Goal: Information Seeking & Learning: Learn about a topic

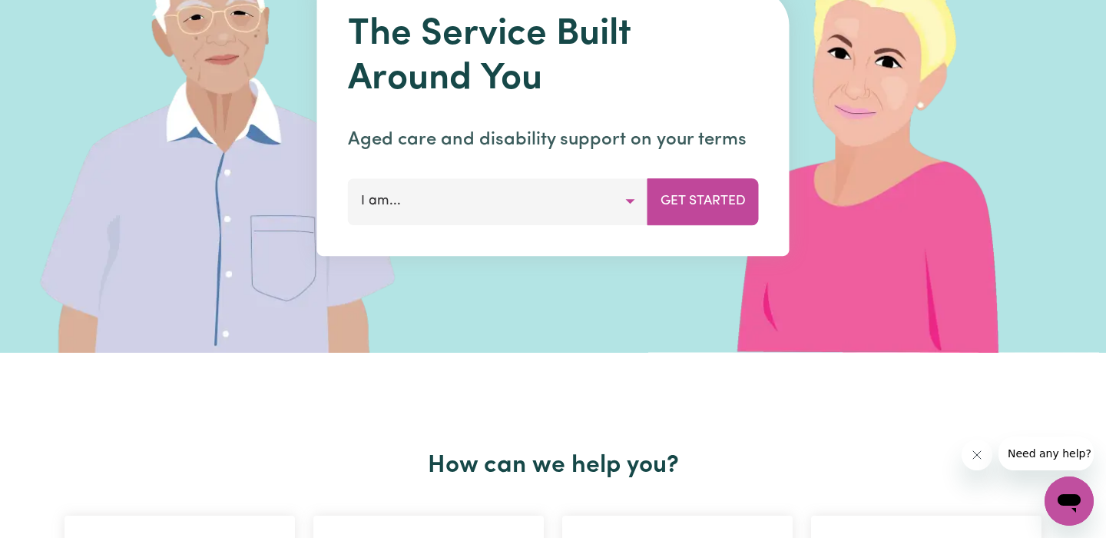
scroll to position [248, 0]
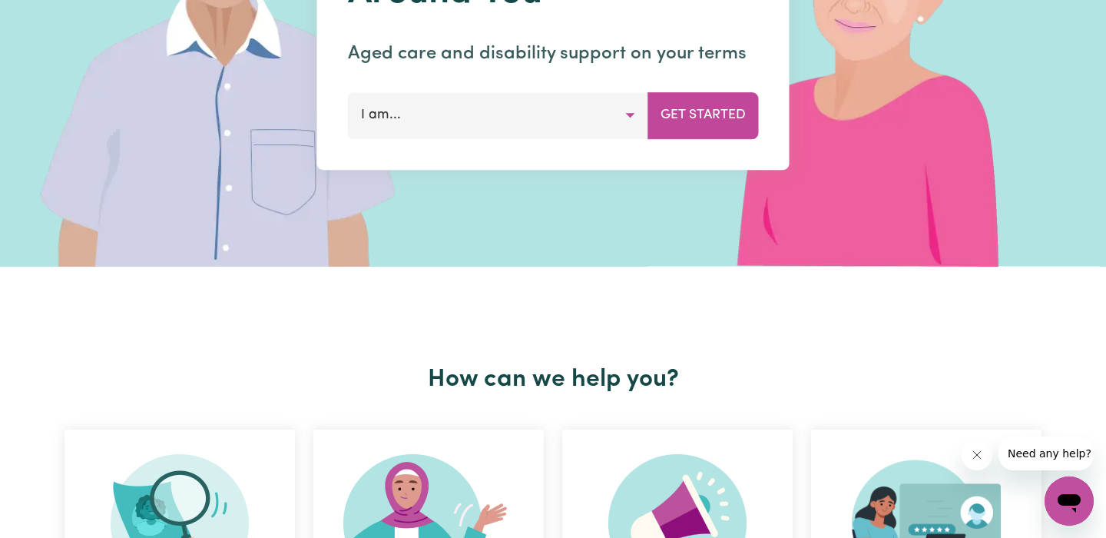
click at [629, 114] on button "I am..." at bounding box center [498, 115] width 300 height 46
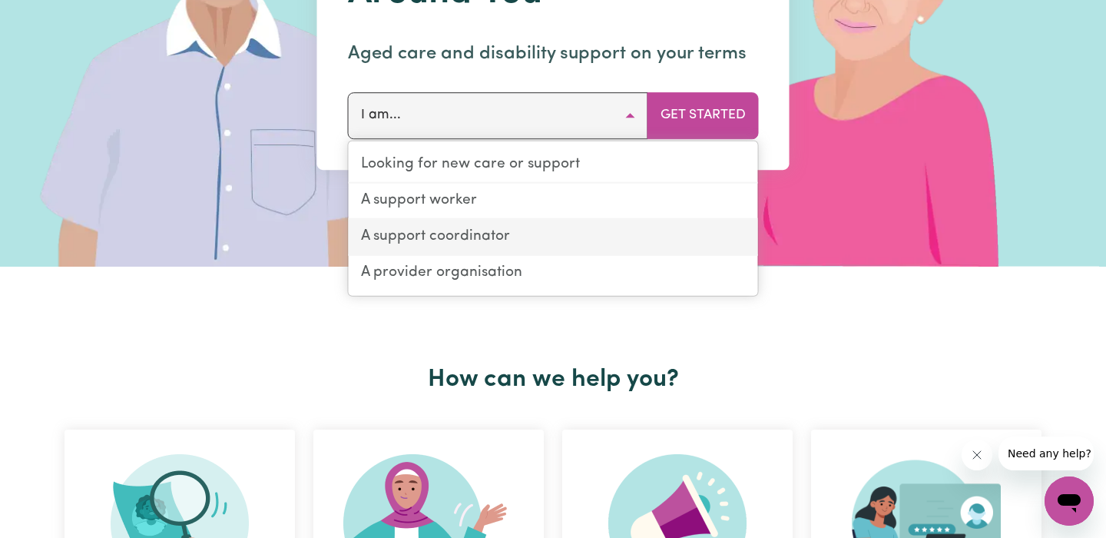
click at [502, 232] on link "A support coordinator" at bounding box center [553, 237] width 409 height 36
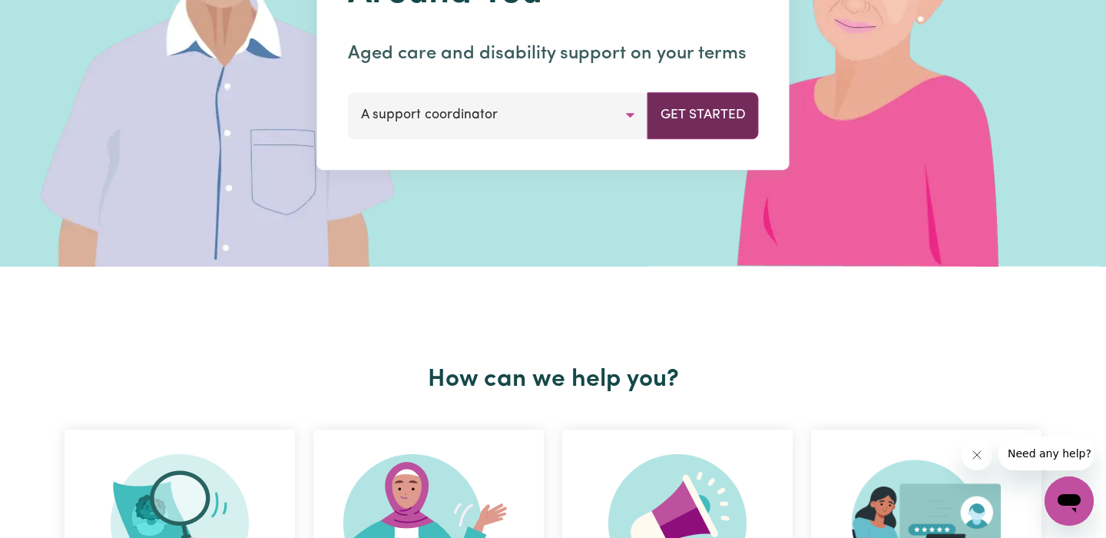
click at [721, 125] on button "Get Started" at bounding box center [703, 115] width 111 height 46
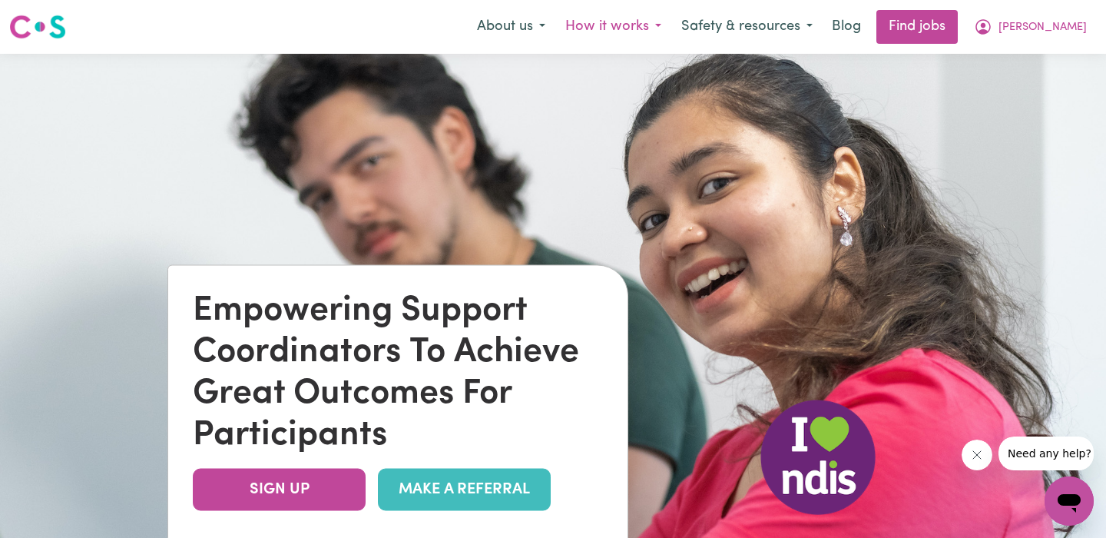
click at [671, 35] on button "How it works" at bounding box center [613, 27] width 116 height 32
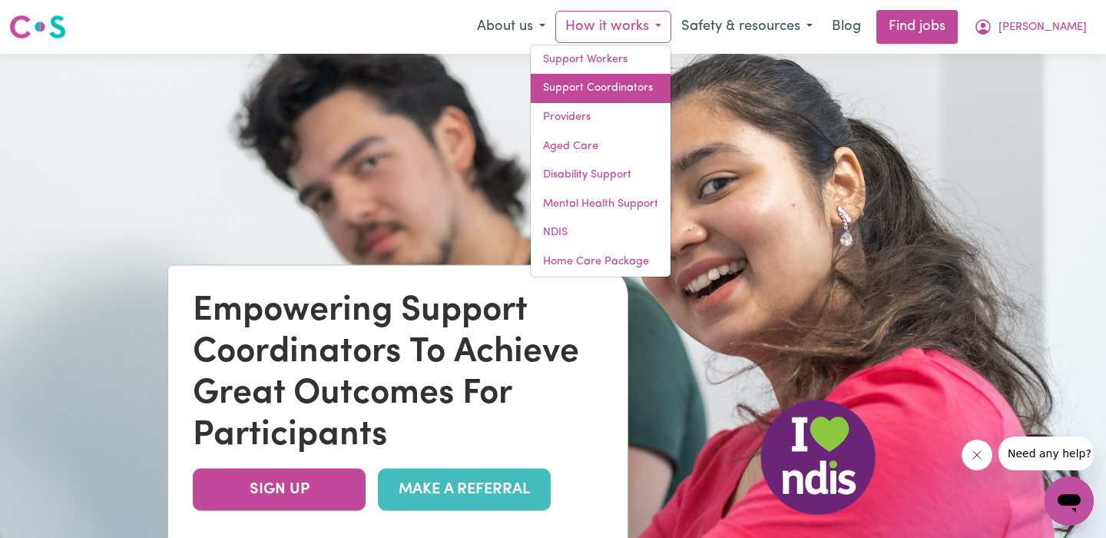
click at [671, 87] on link "Support Coordinators" at bounding box center [601, 88] width 140 height 29
click at [671, 80] on link "Support Coordinators" at bounding box center [601, 88] width 140 height 29
click at [671, 86] on link "Support Coordinators" at bounding box center [601, 88] width 140 height 29
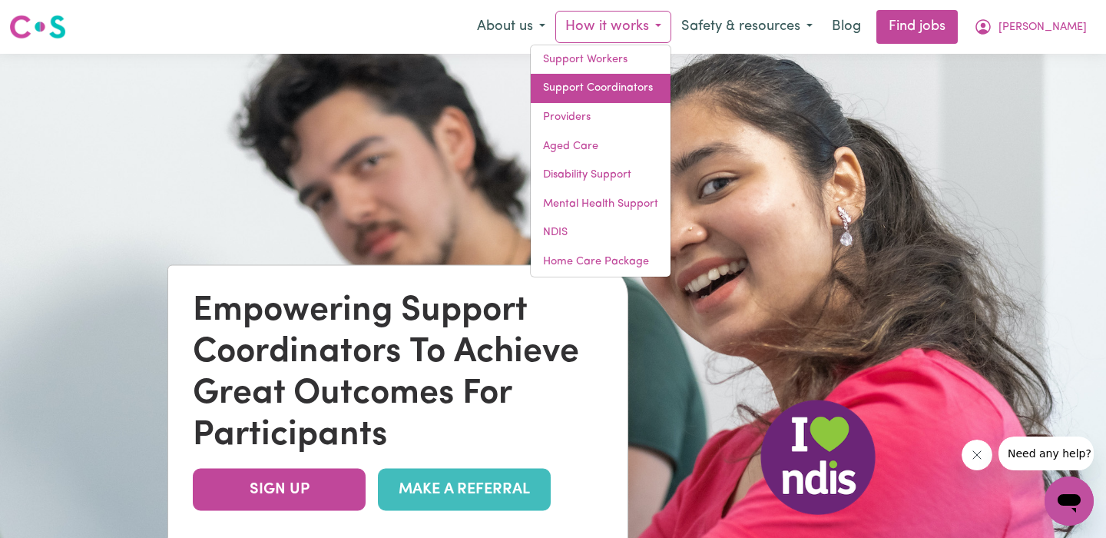
click at [671, 86] on link "Support Coordinators" at bounding box center [601, 88] width 140 height 29
click at [541, 71] on img at bounding box center [553, 323] width 1106 height 538
